Goal: Task Accomplishment & Management: Use online tool/utility

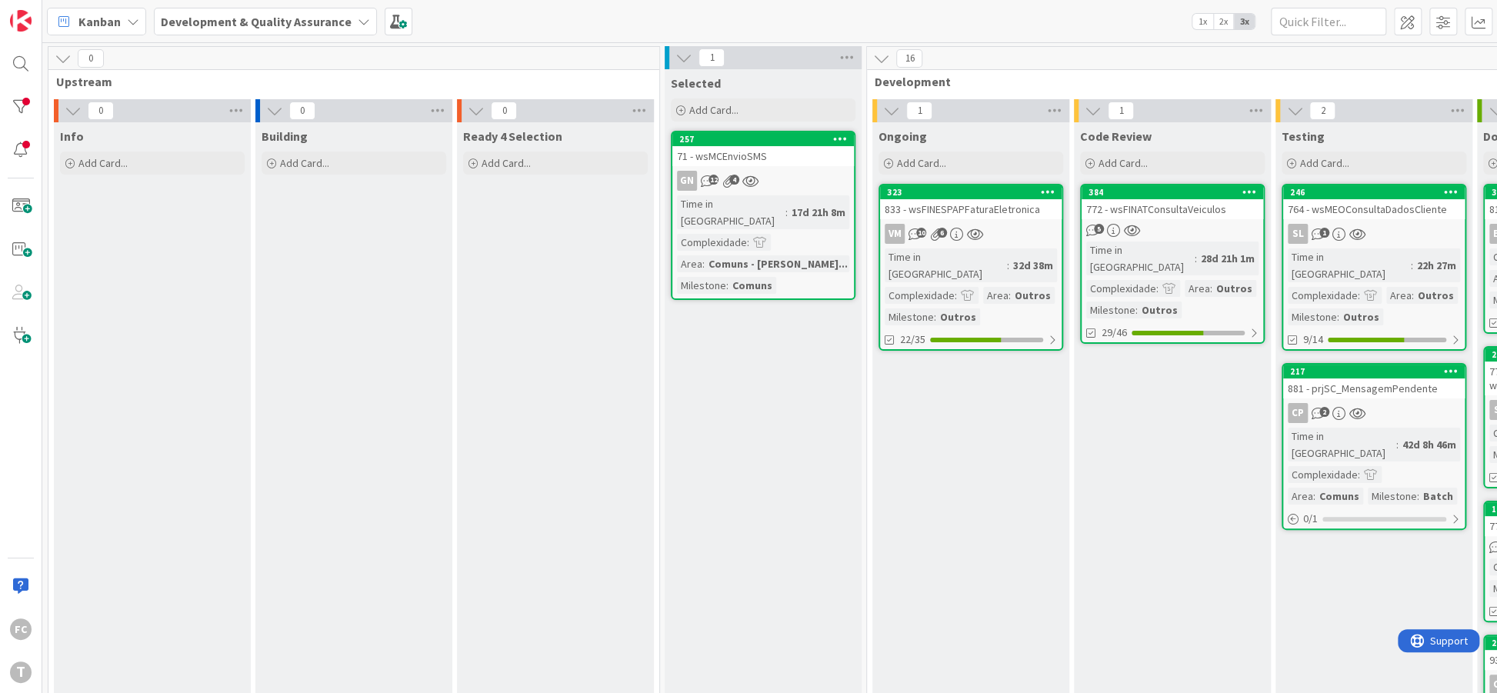
scroll to position [0, 269]
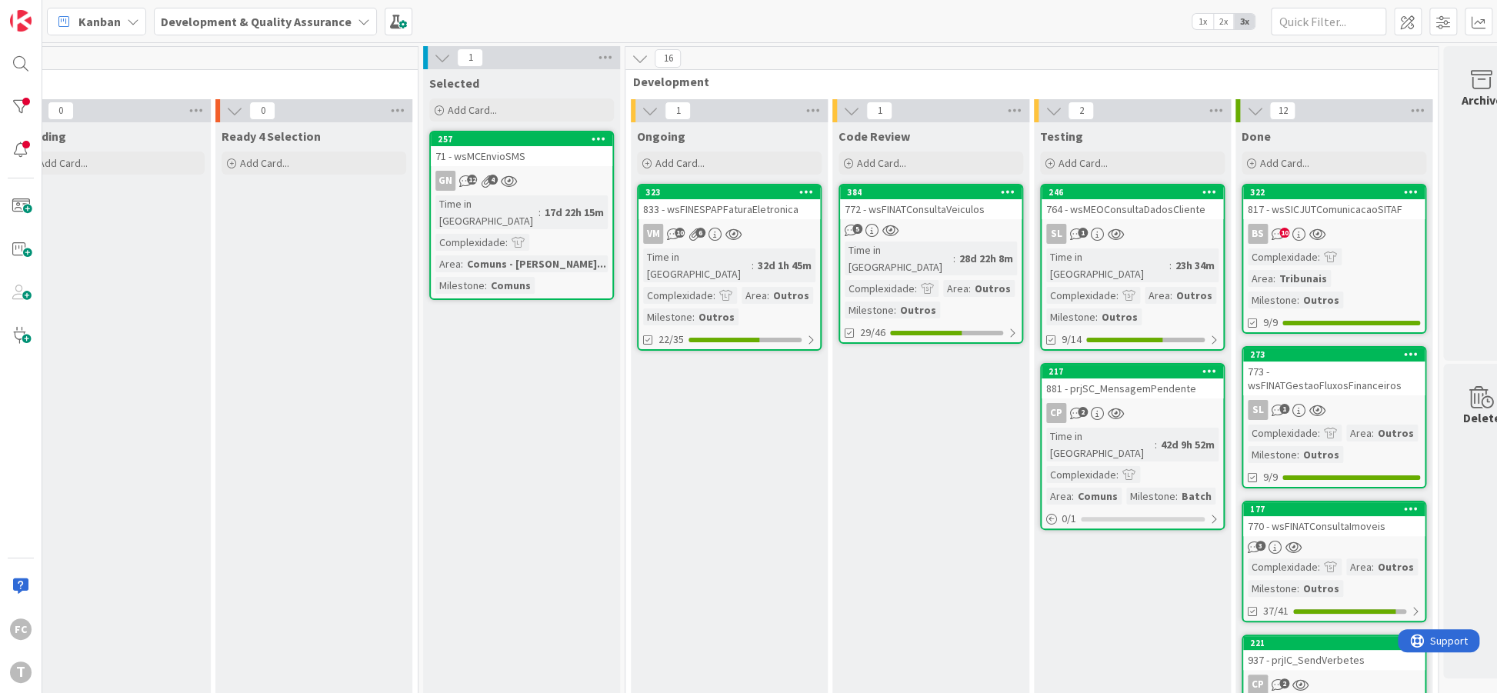
scroll to position [0, 269]
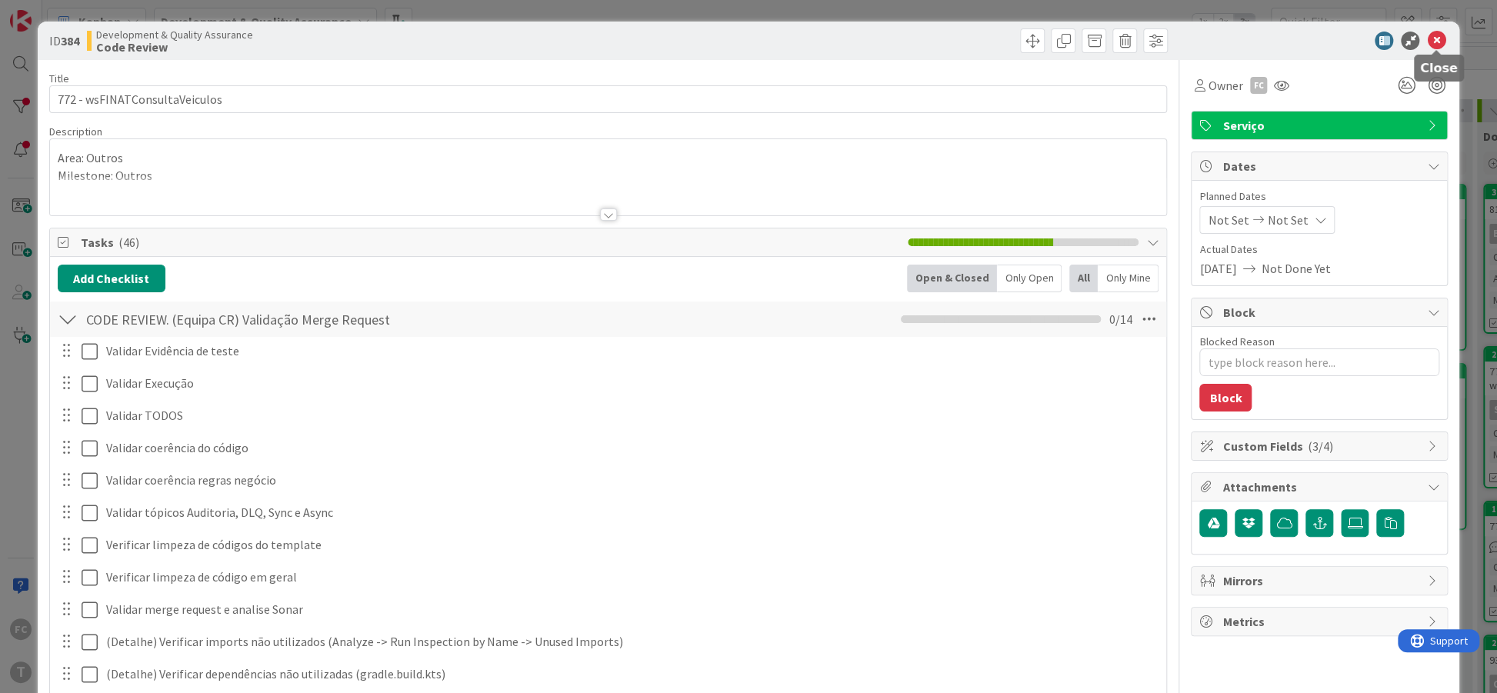
click at [1428, 43] on icon at bounding box center [1436, 41] width 18 height 18
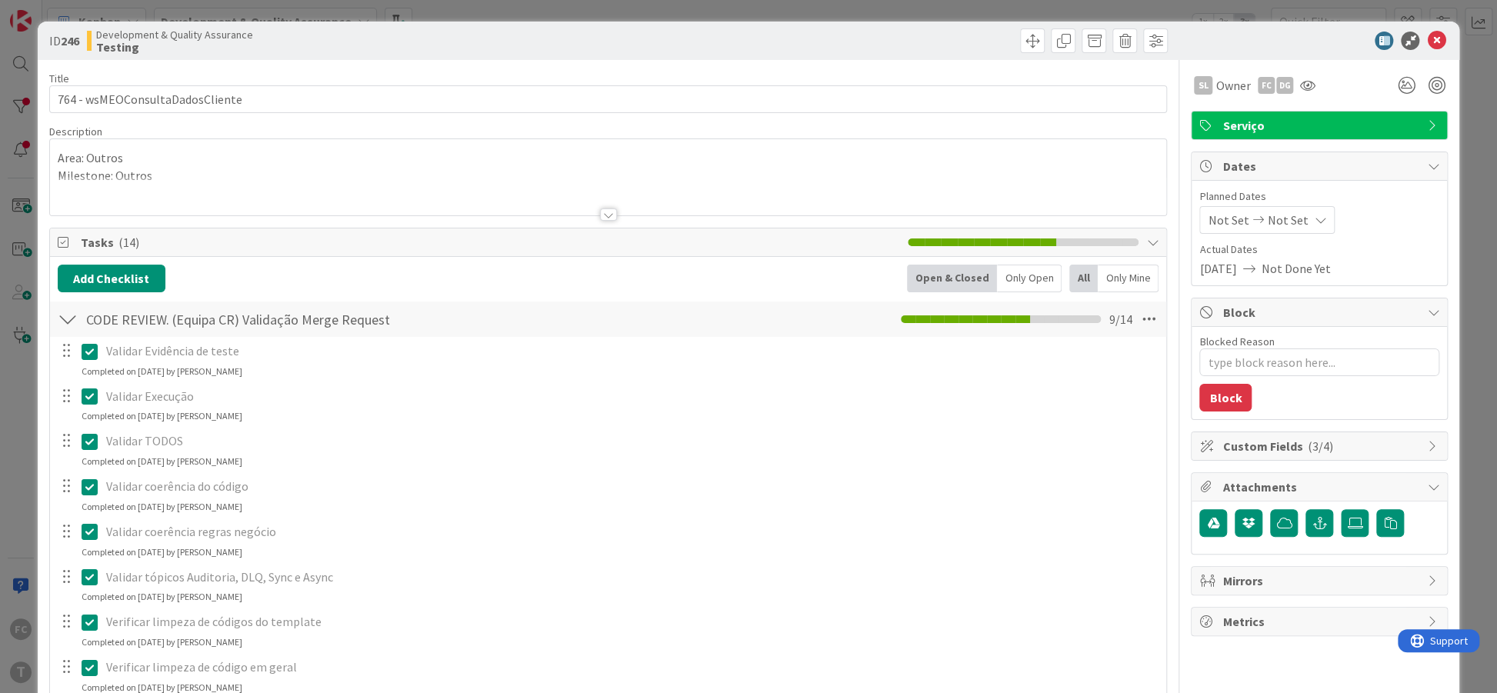
type textarea "x"
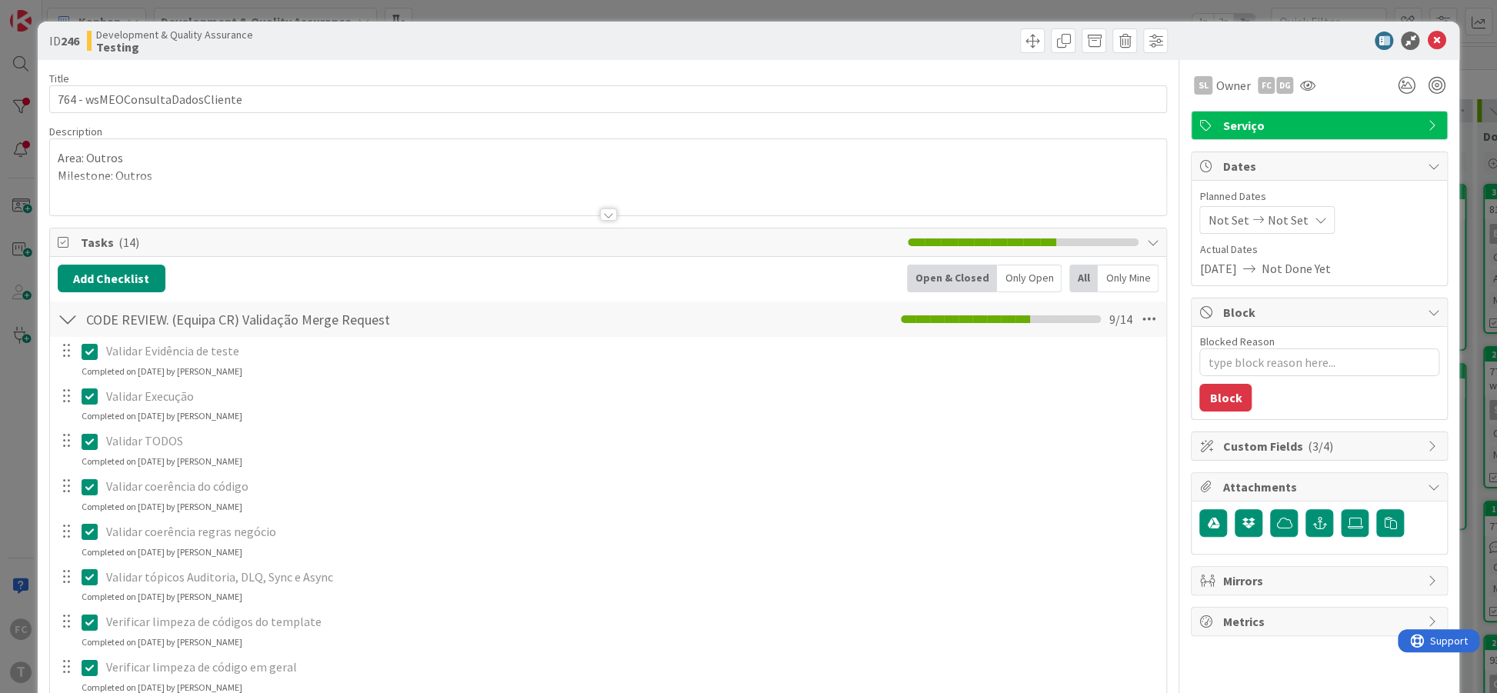
click at [66, 321] on div at bounding box center [68, 319] width 20 height 28
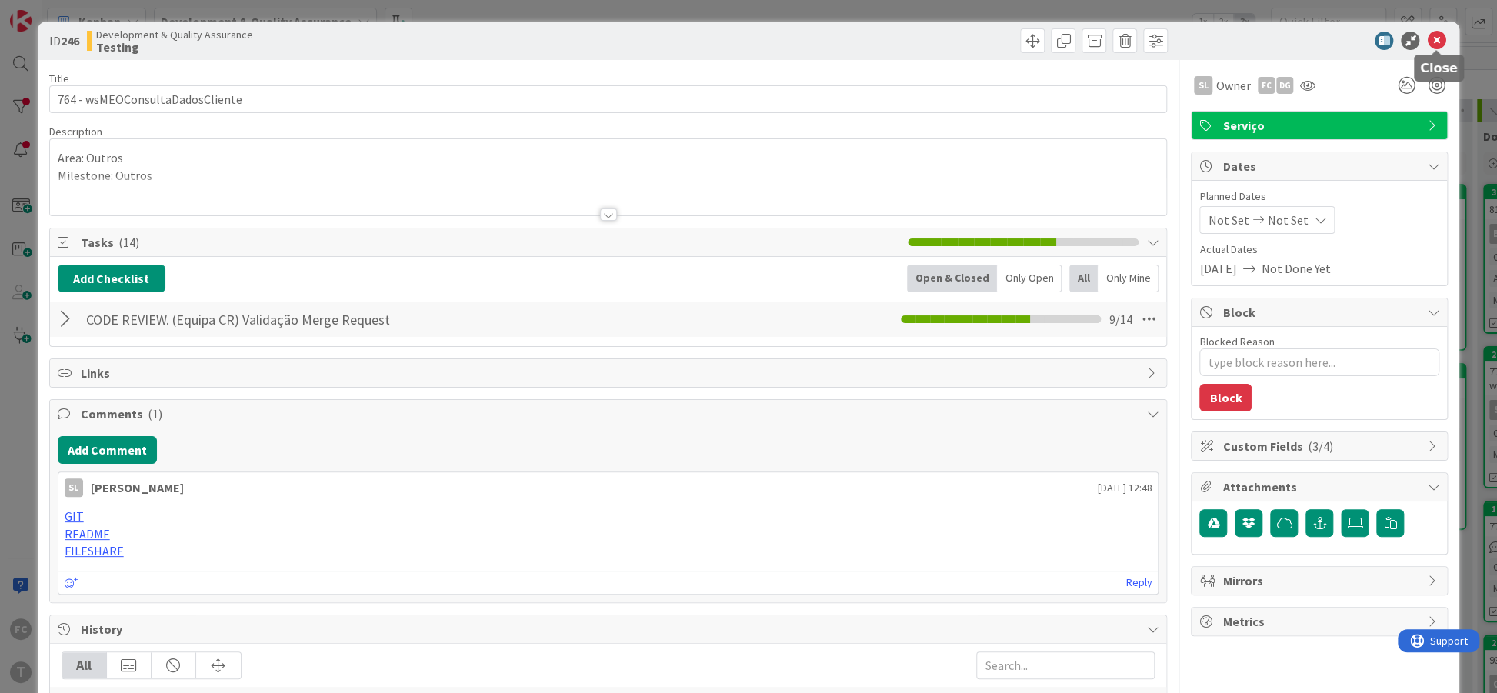
click at [1438, 38] on icon at bounding box center [1436, 41] width 18 height 18
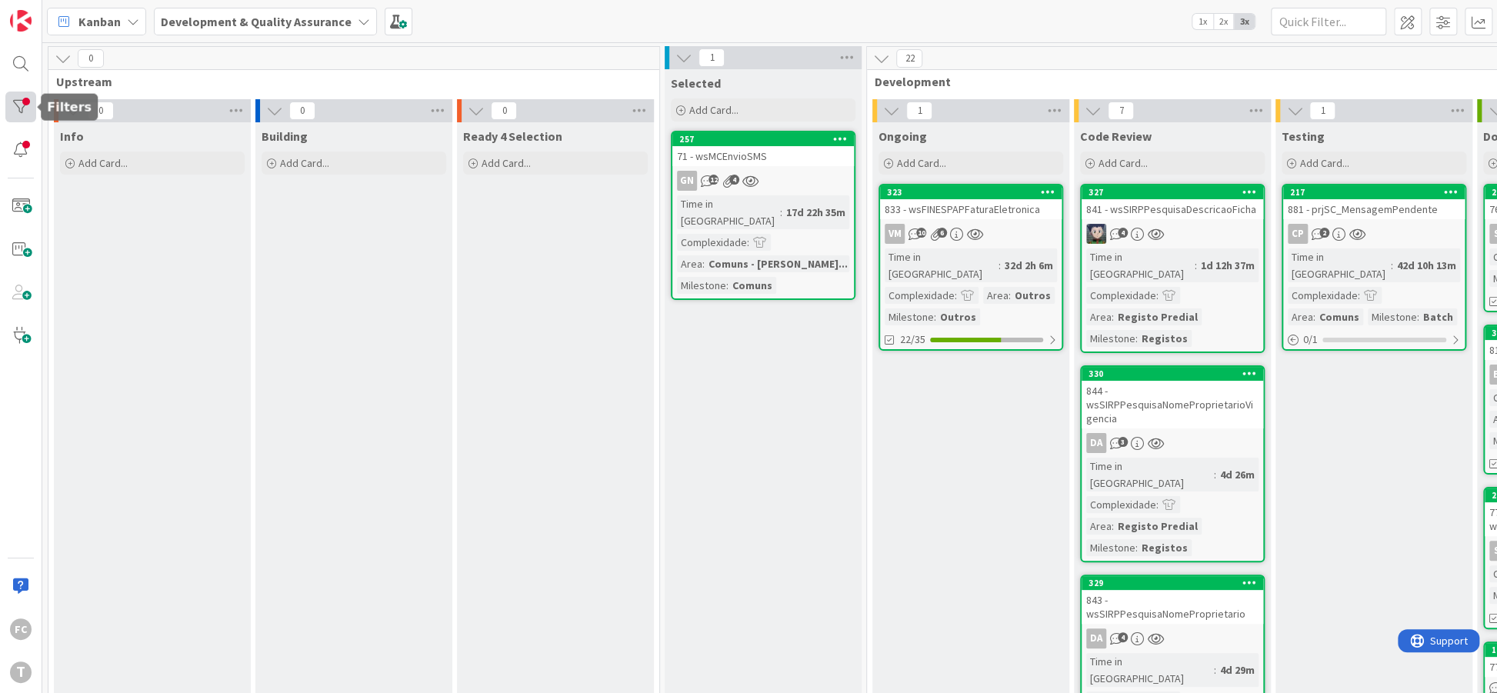
click at [18, 105] on div at bounding box center [20, 107] width 31 height 31
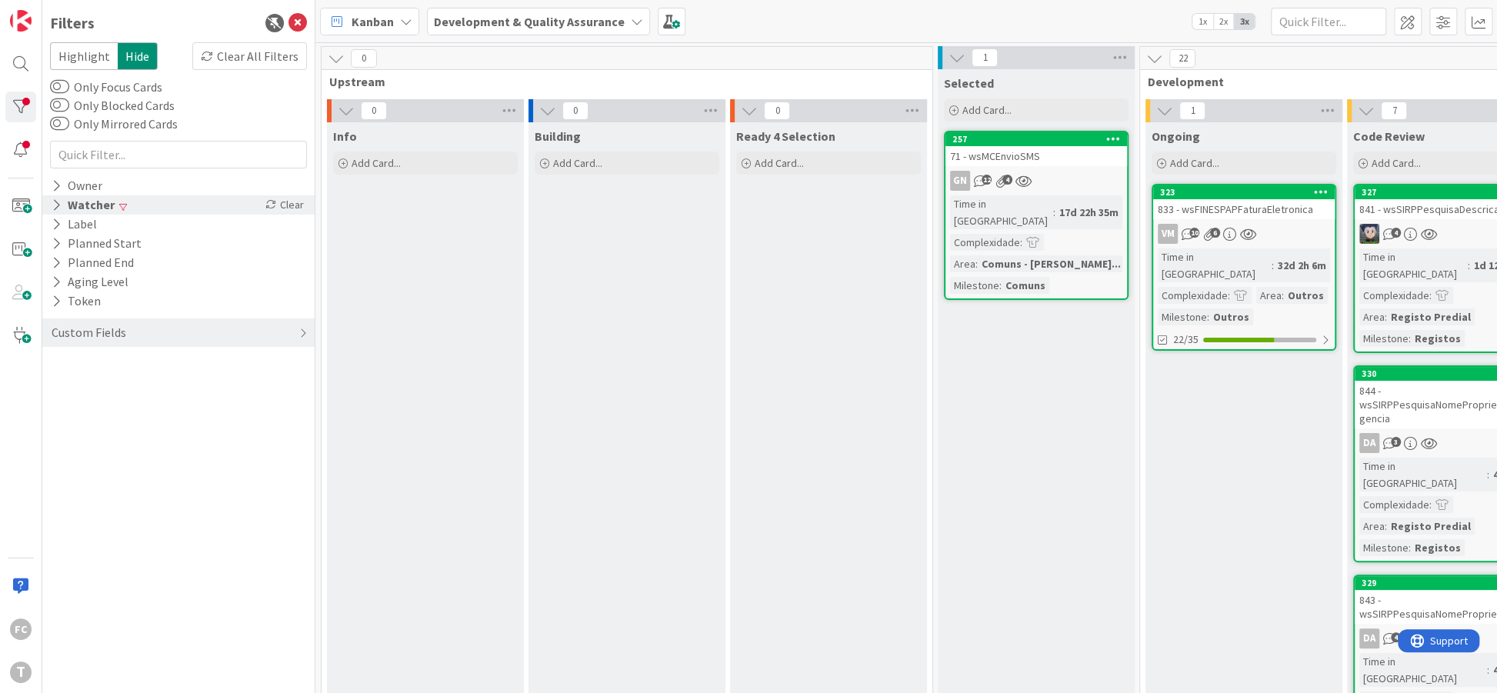
click at [55, 204] on icon at bounding box center [57, 204] width 10 height 13
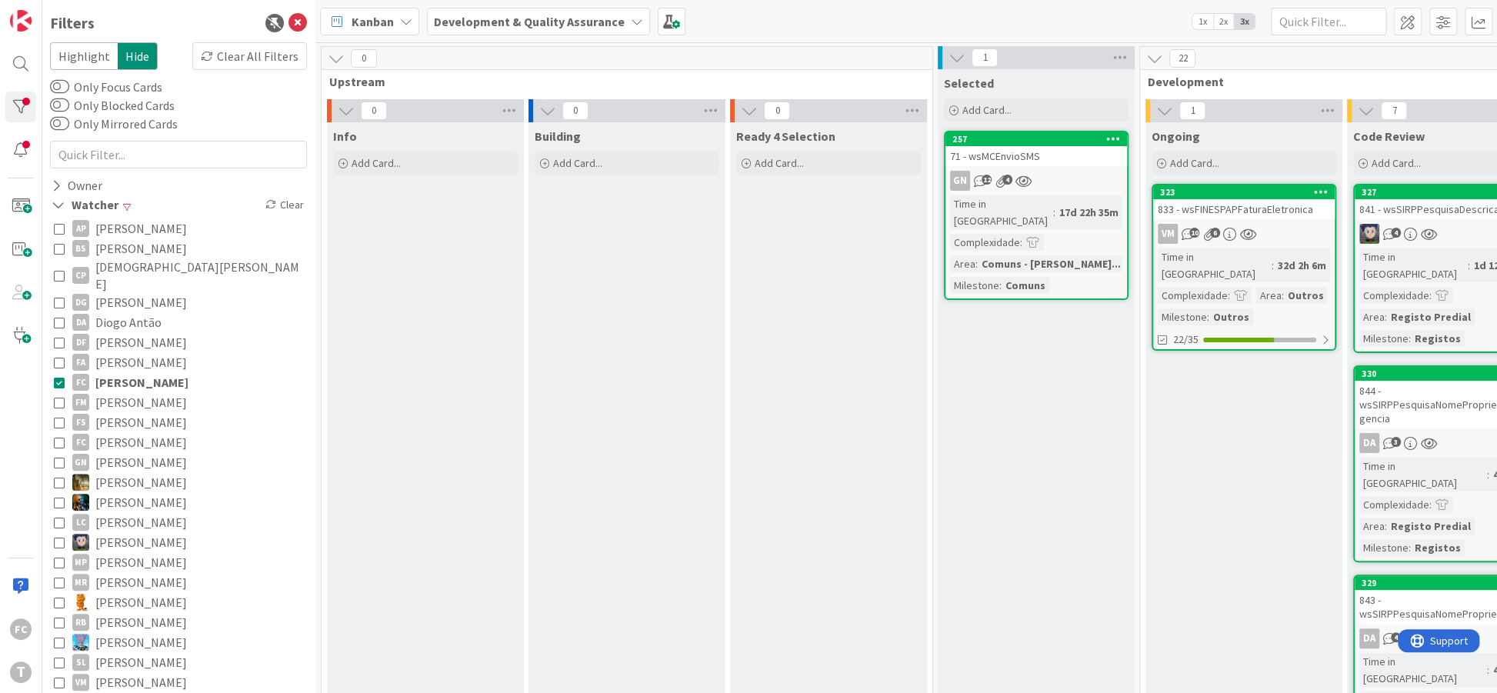
click at [58, 377] on icon at bounding box center [59, 382] width 11 height 11
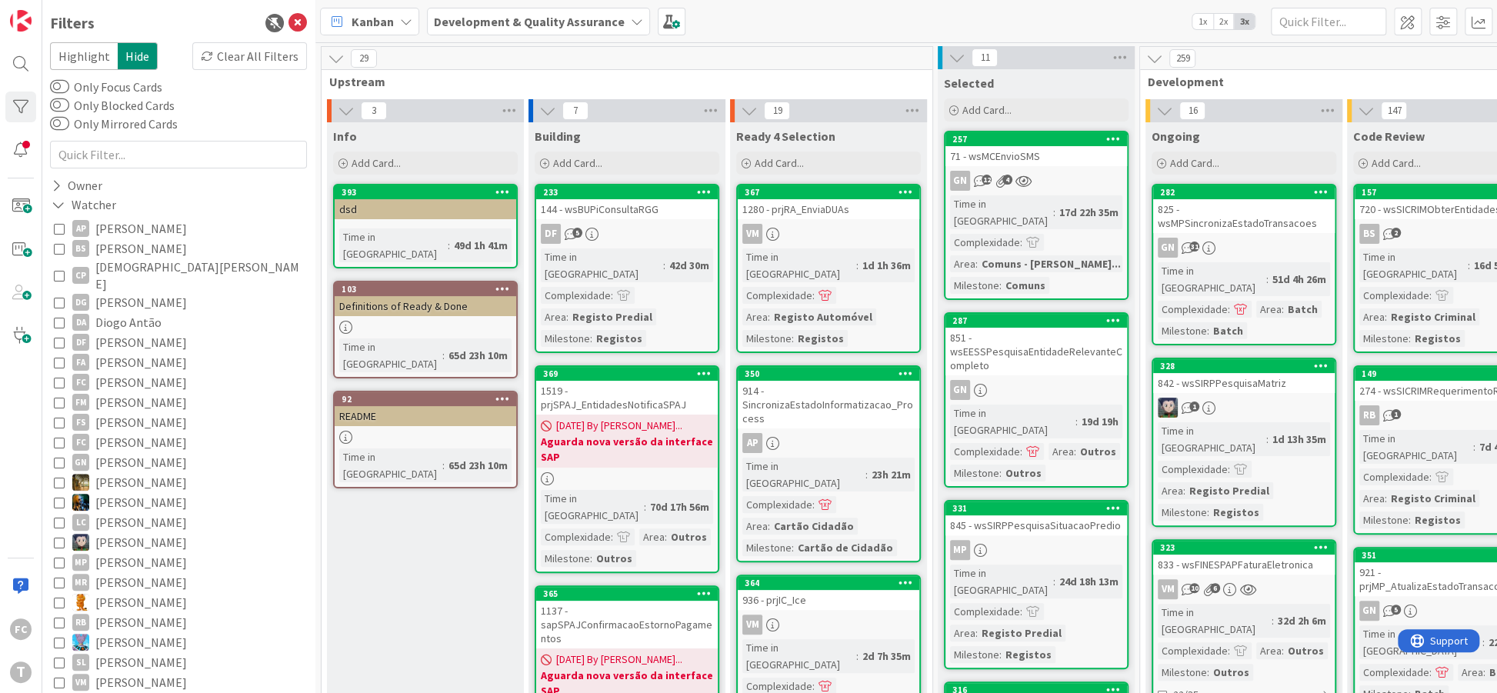
click at [58, 397] on icon at bounding box center [59, 402] width 11 height 11
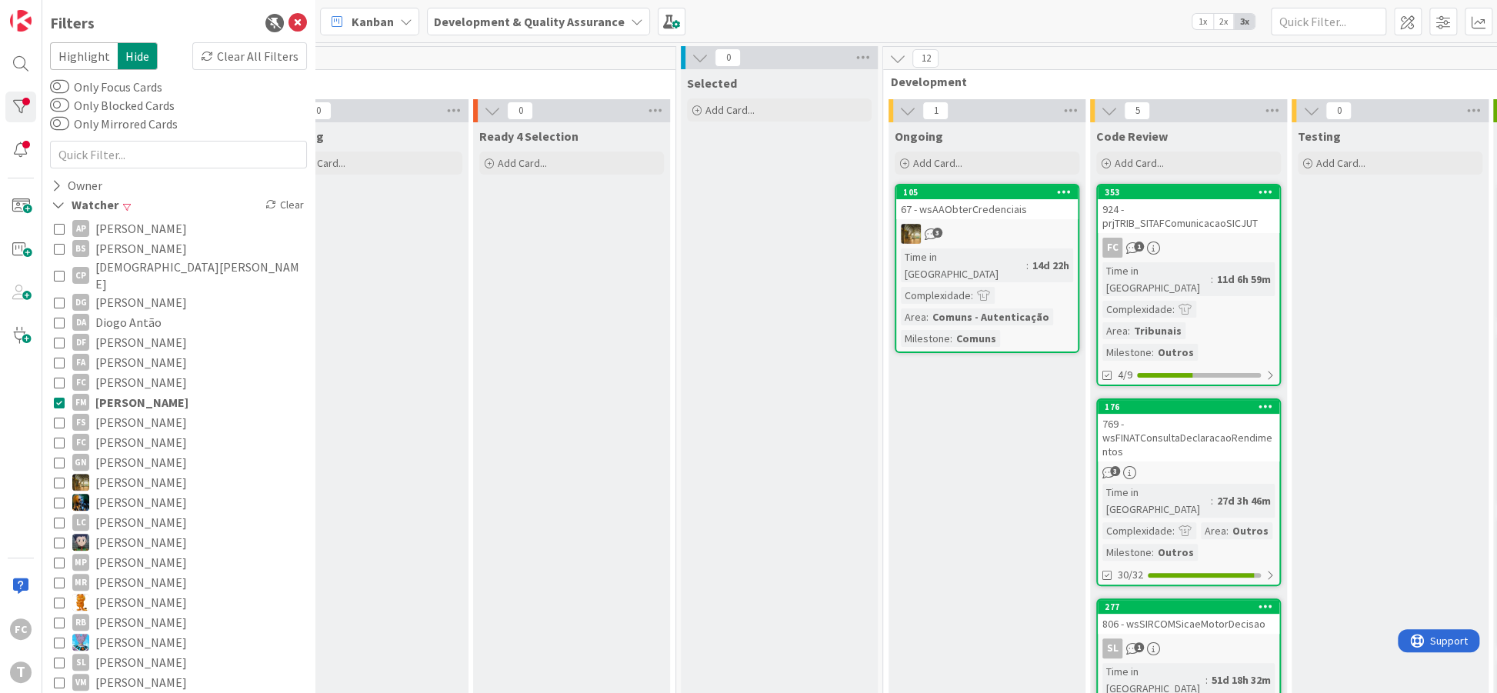
scroll to position [0, 266]
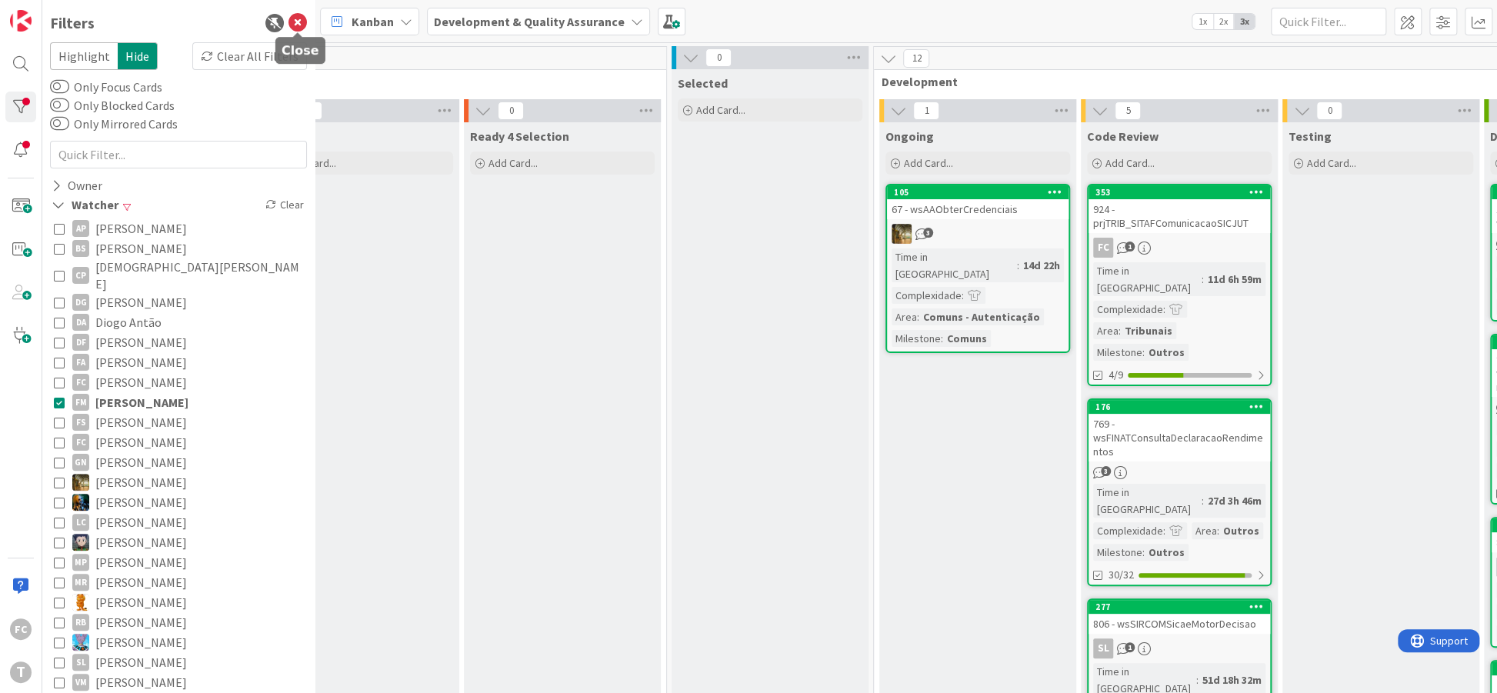
click at [295, 28] on icon at bounding box center [297, 23] width 18 height 18
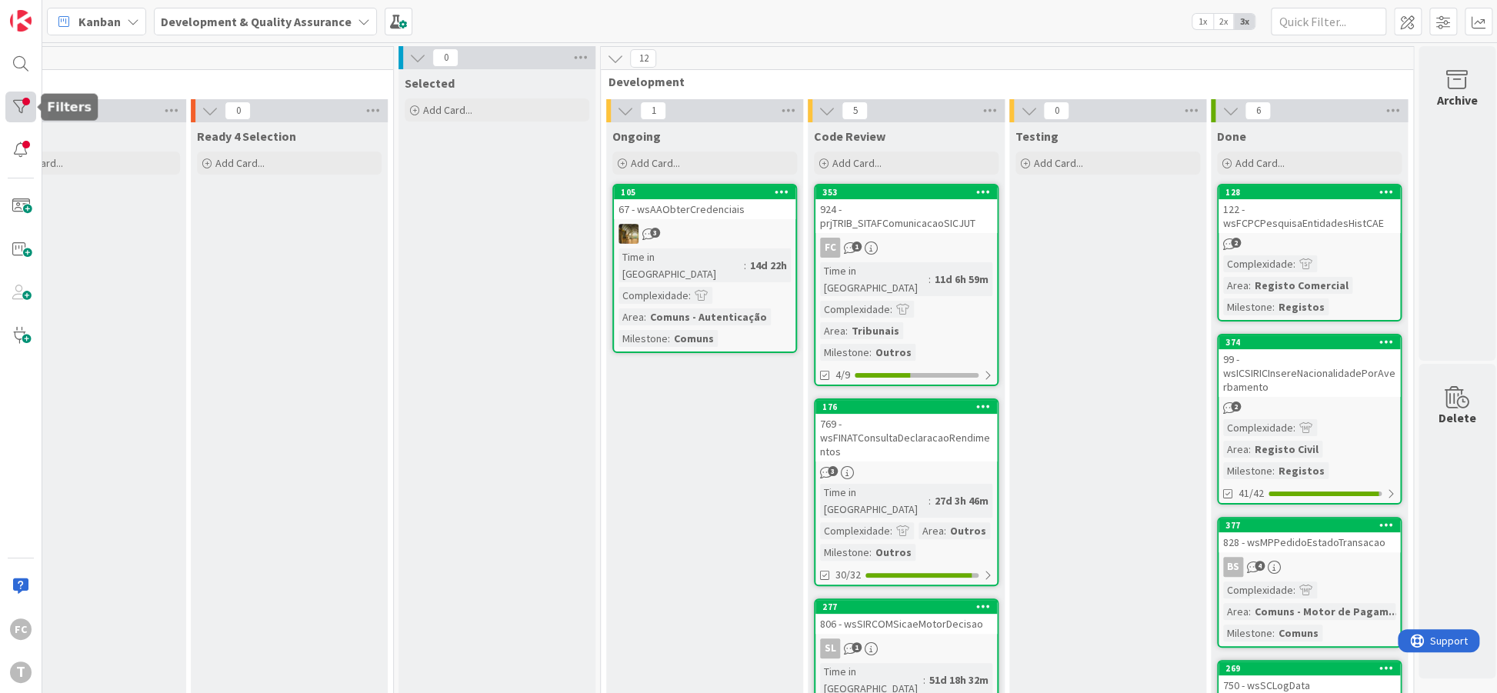
click at [18, 114] on div at bounding box center [20, 107] width 31 height 31
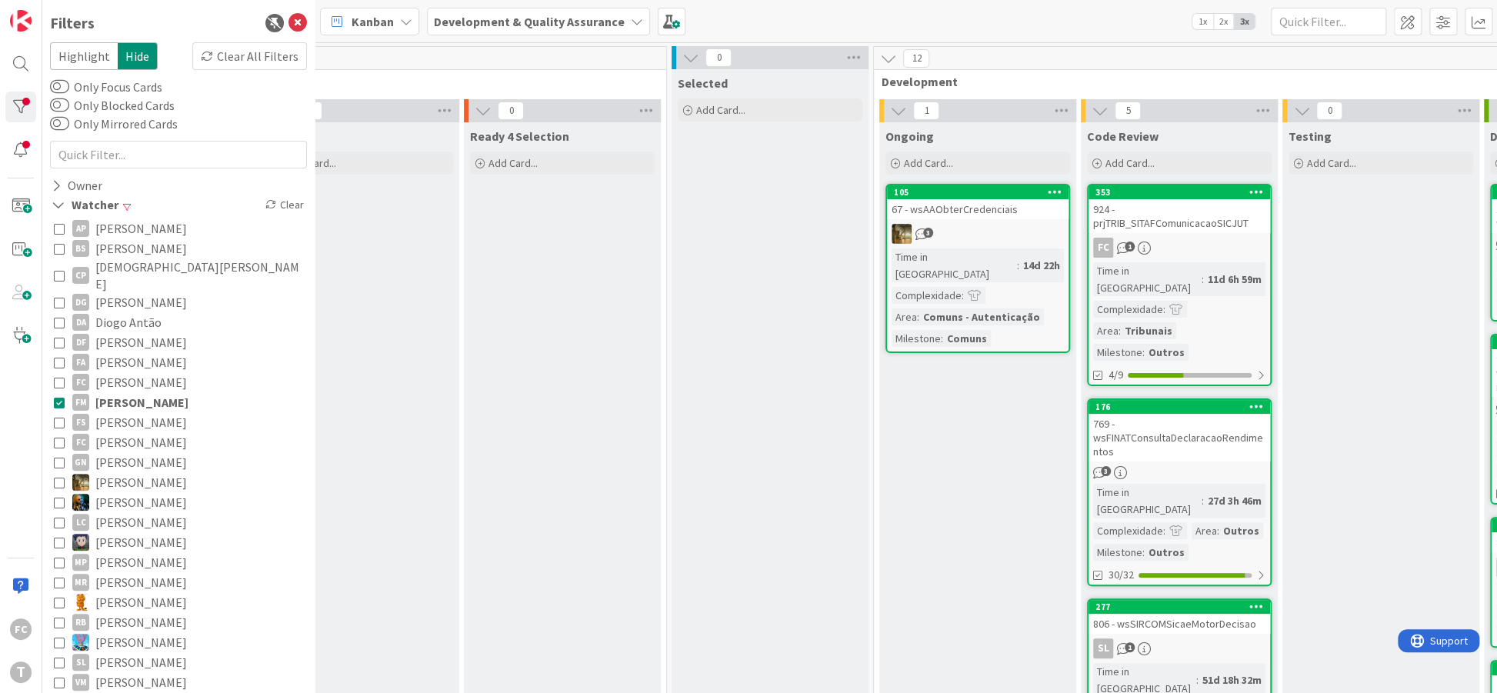
click at [57, 397] on icon at bounding box center [59, 402] width 11 height 11
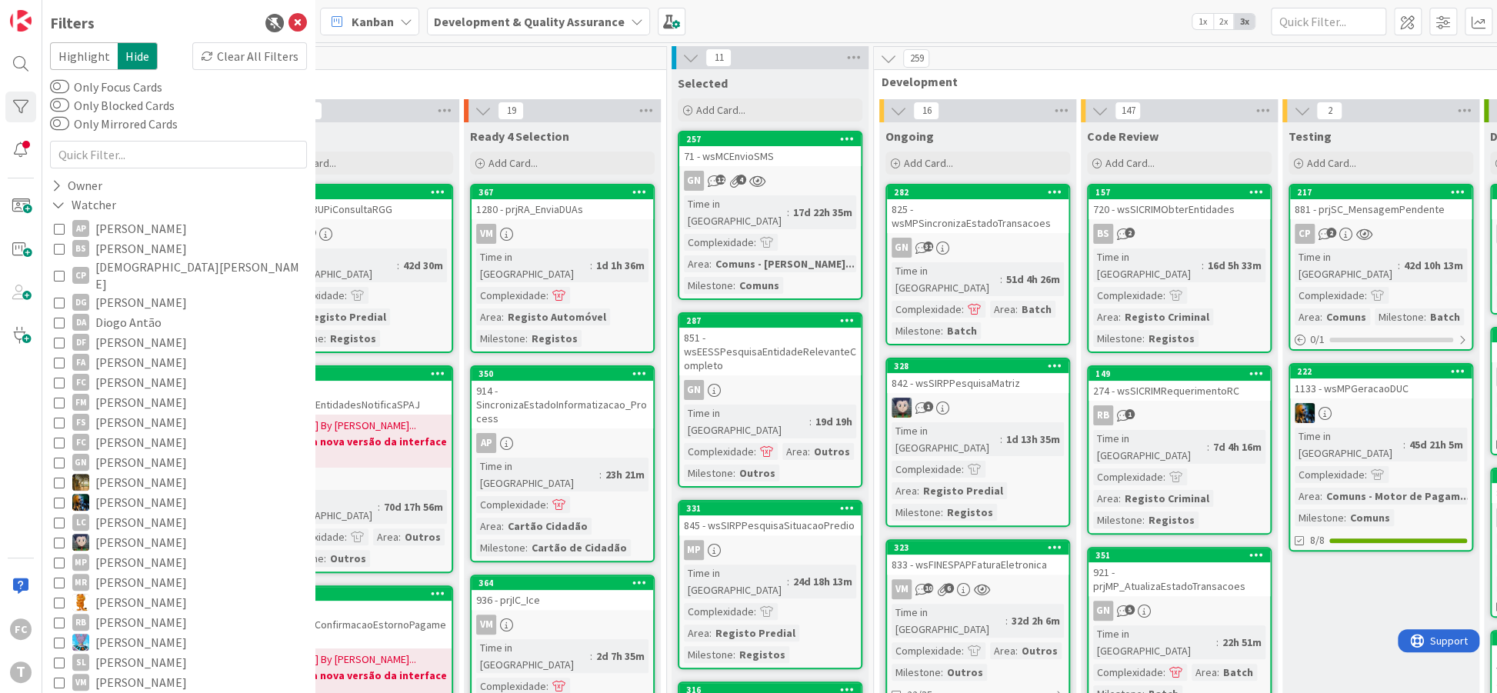
click at [57, 377] on icon at bounding box center [59, 382] width 11 height 11
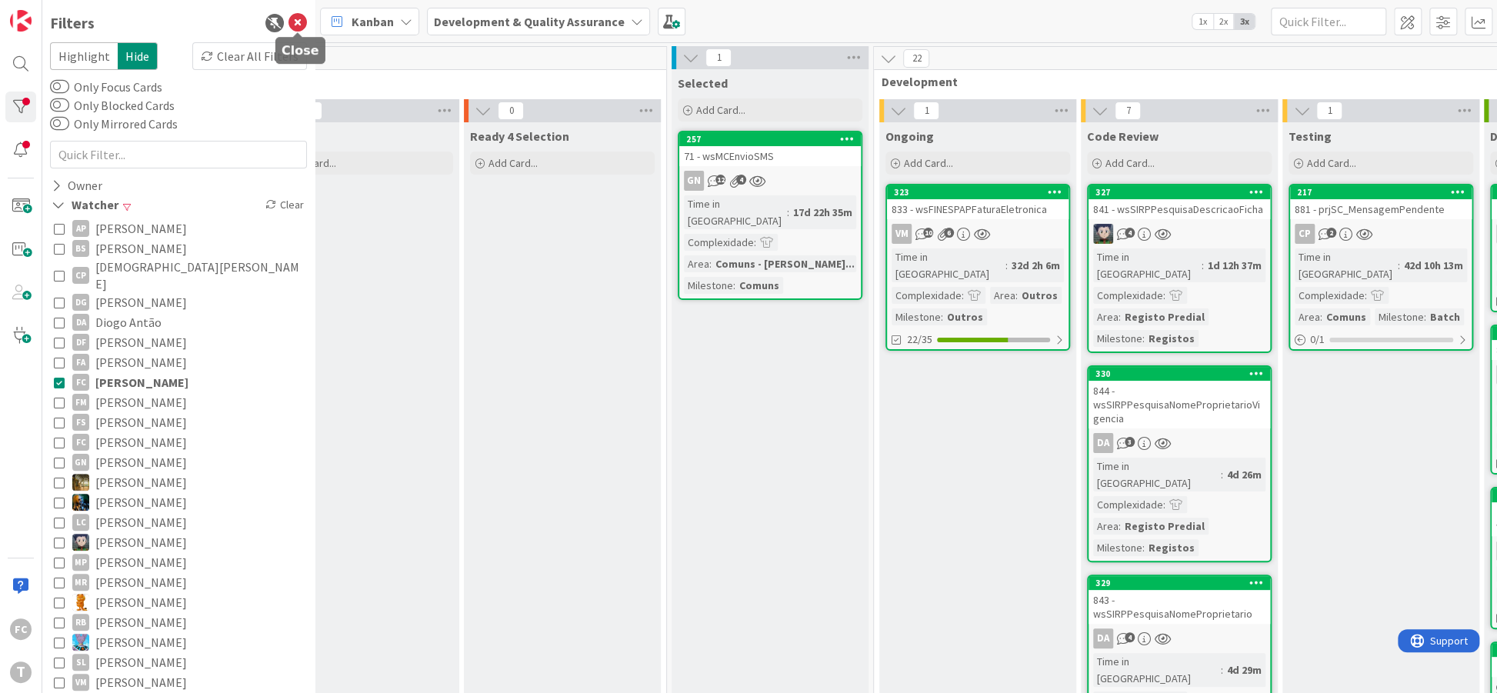
click at [298, 25] on icon at bounding box center [297, 23] width 18 height 18
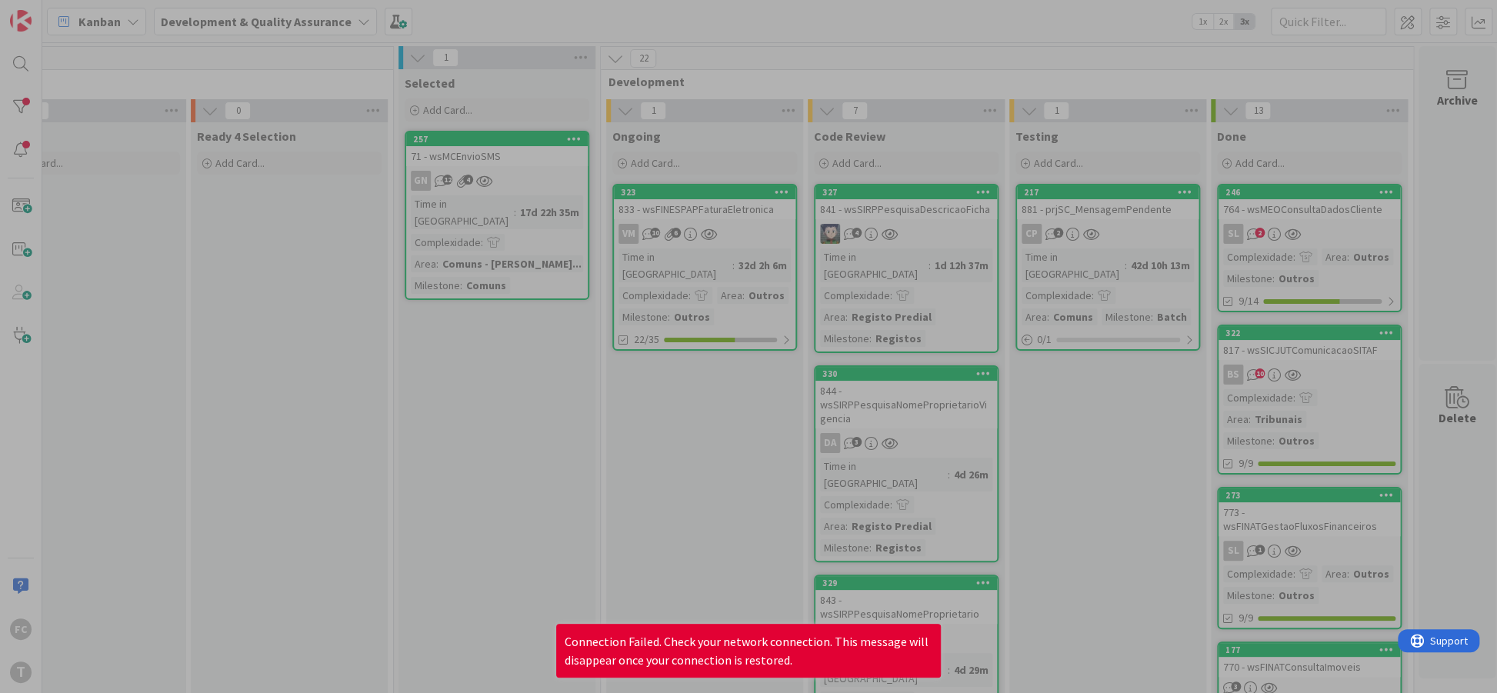
click at [681, 7] on div at bounding box center [748, 346] width 1497 height 693
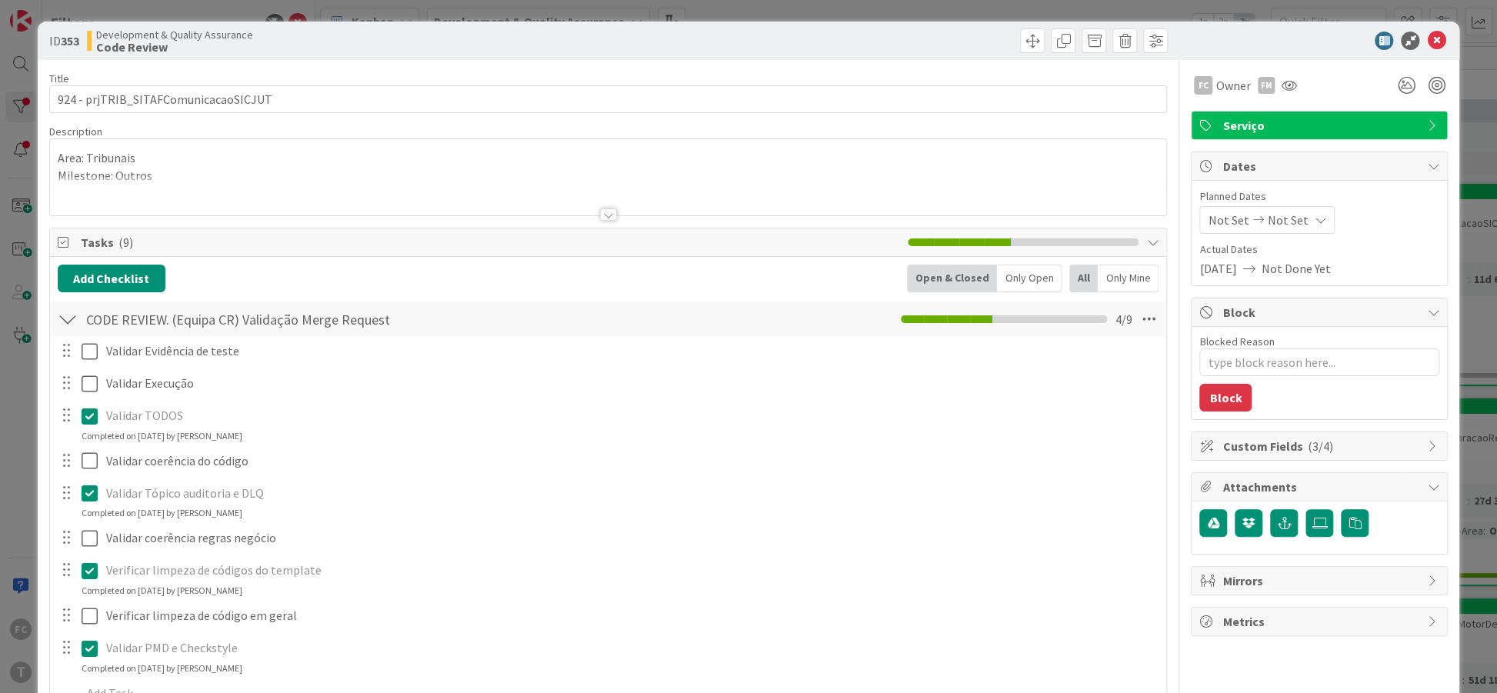
type textarea "x"
